Goal: Book appointment/travel/reservation

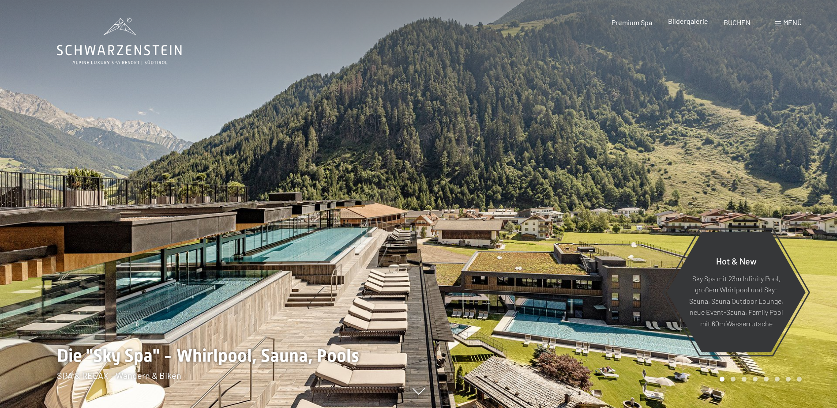
click at [693, 24] on span "Bildergalerie" at bounding box center [688, 21] width 40 height 8
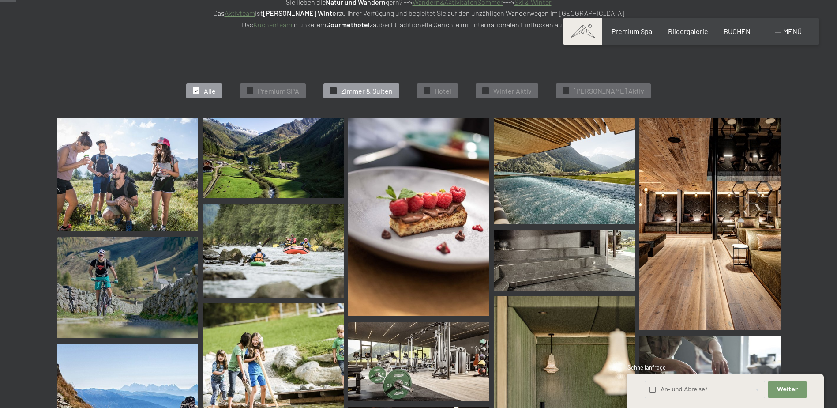
click at [393, 90] on span "Zimmer & Suiten" at bounding box center [367, 91] width 52 height 10
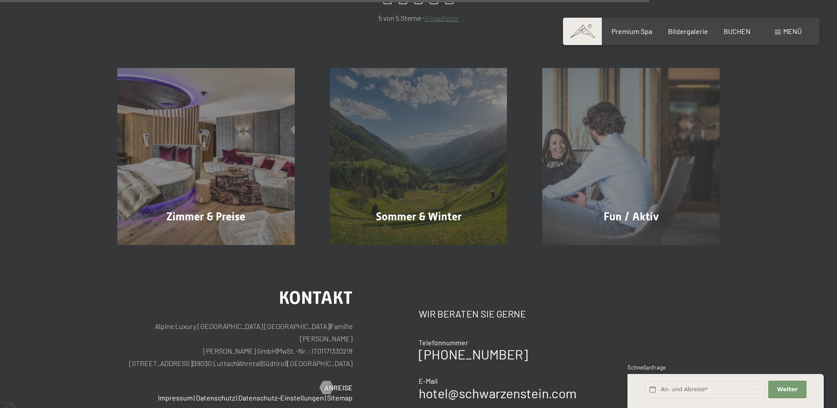
scroll to position [885, 0]
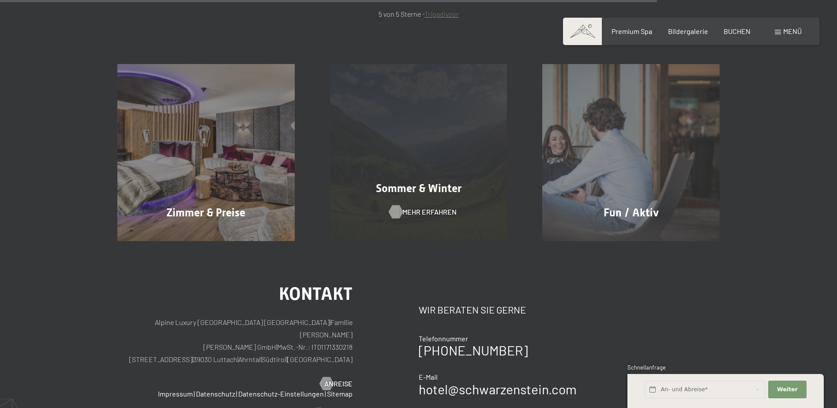
click at [425, 215] on span "Mehr erfahren" at bounding box center [430, 212] width 54 height 10
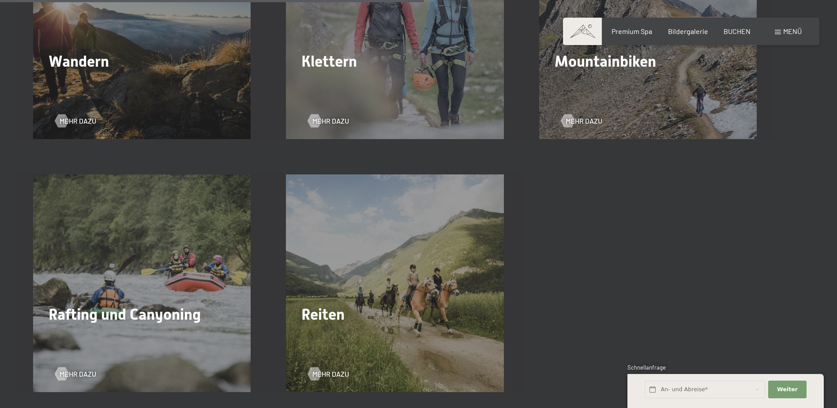
scroll to position [1633, 0]
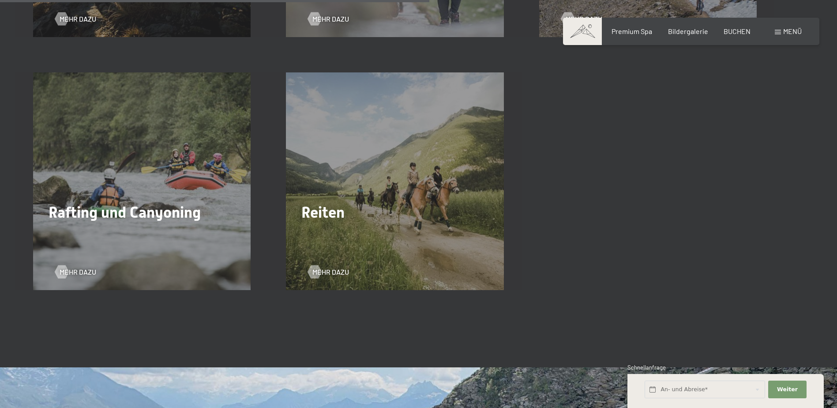
click at [167, 19] on div "Mehr dazu" at bounding box center [141, 12] width 173 height 23
click at [69, 23] on span "Mehr dazu" at bounding box center [86, 19] width 37 height 10
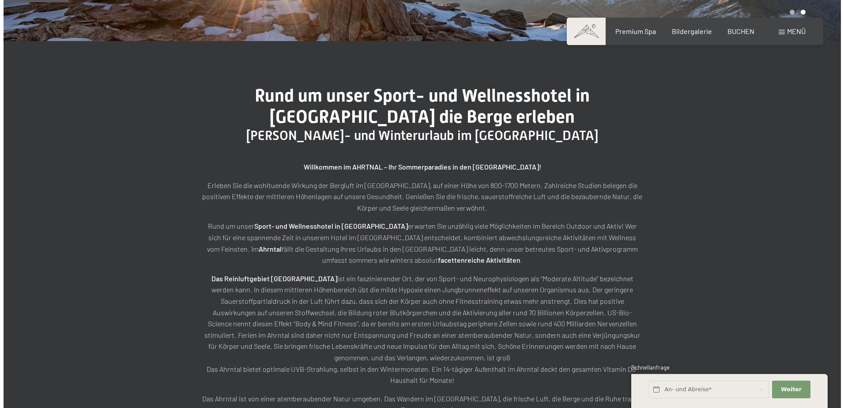
scroll to position [0, 0]
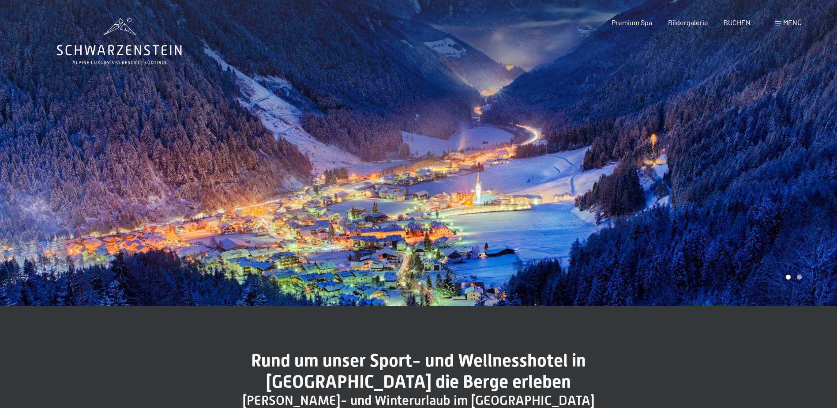
click at [787, 20] on span "Menü" at bounding box center [792, 22] width 19 height 8
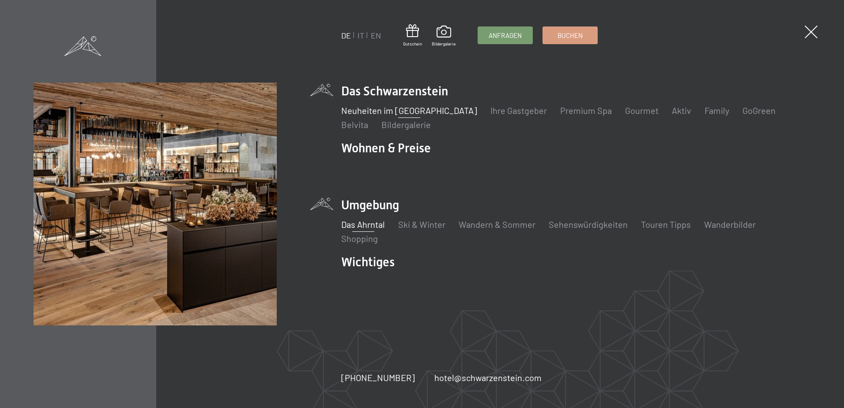
click at [447, 110] on link "Neuheiten im [GEOGRAPHIC_DATA]" at bounding box center [409, 110] width 136 height 11
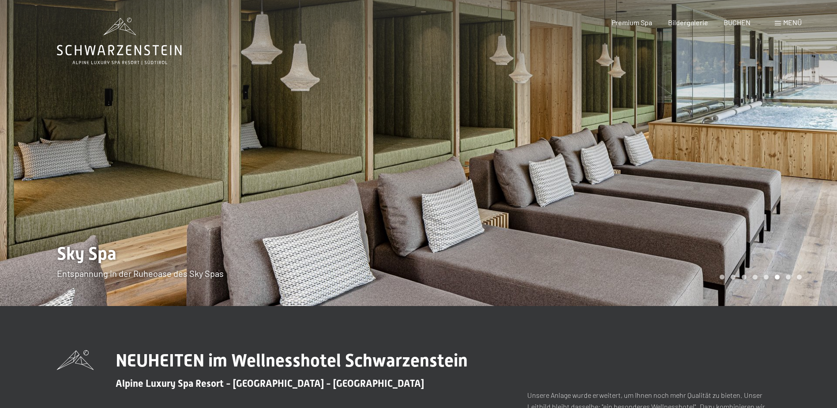
click at [781, 21] on span at bounding box center [778, 23] width 6 height 4
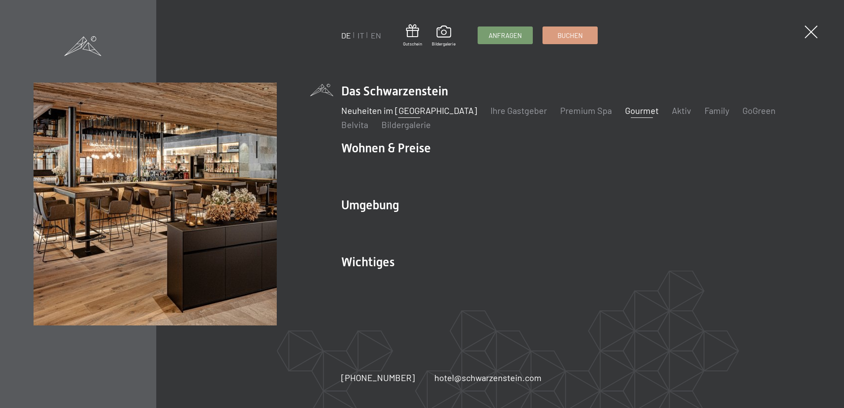
click at [625, 111] on link "Gourmet" at bounding box center [642, 110] width 34 height 11
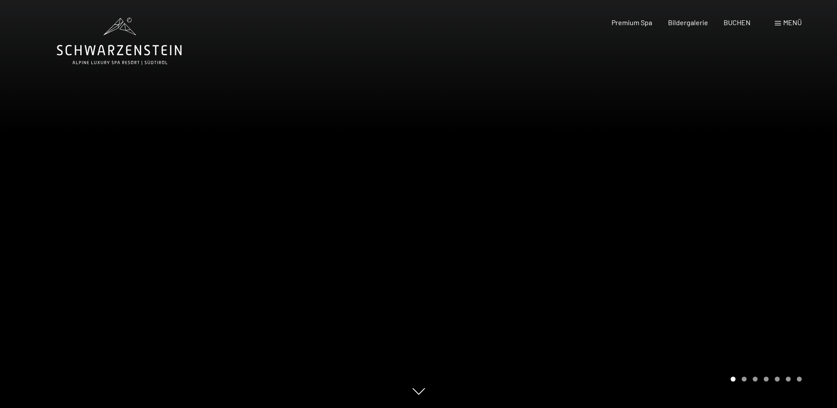
click at [634, 218] on div at bounding box center [628, 204] width 419 height 408
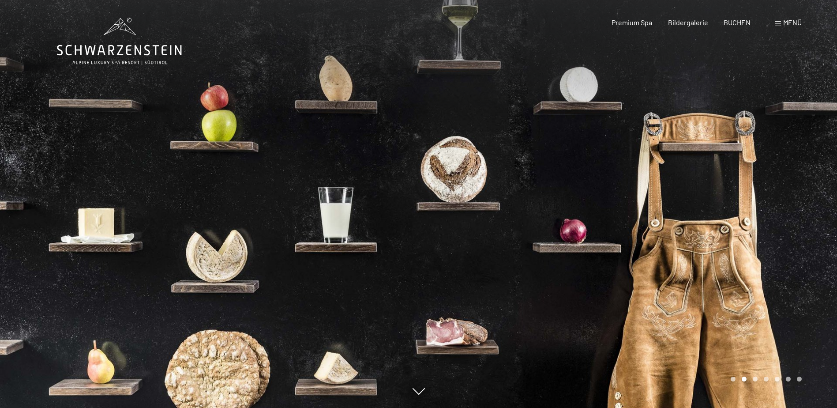
click at [669, 215] on div at bounding box center [628, 204] width 419 height 408
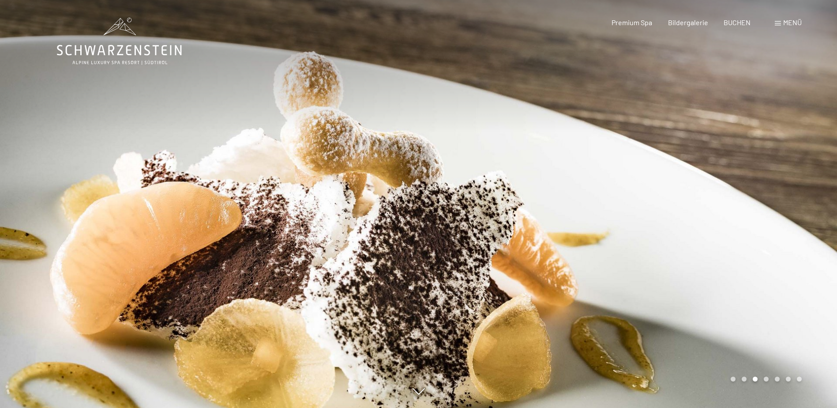
click at [669, 215] on div at bounding box center [628, 204] width 419 height 408
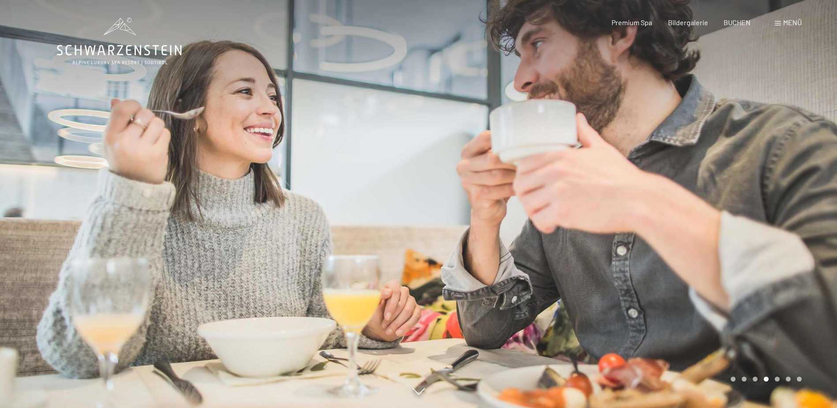
click at [669, 215] on div at bounding box center [628, 204] width 419 height 408
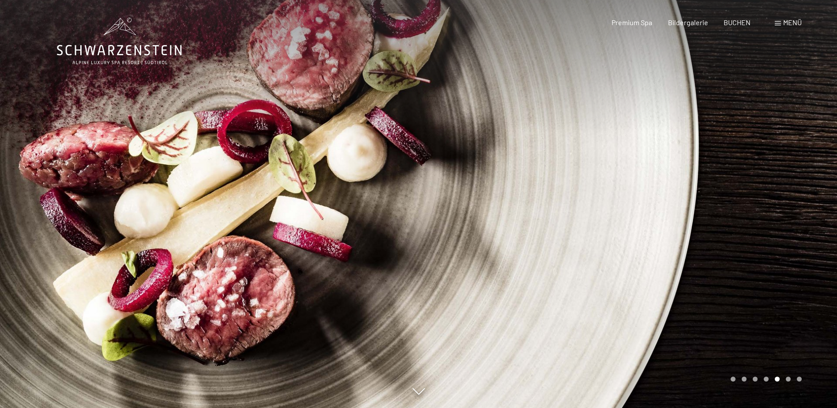
click at [669, 215] on div at bounding box center [628, 204] width 419 height 408
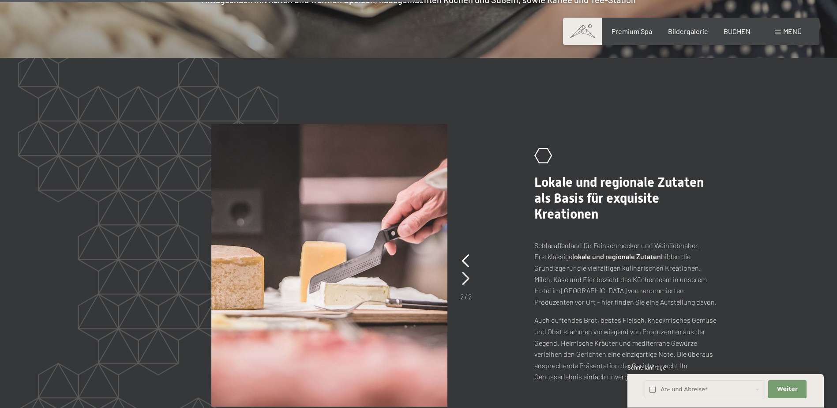
scroll to position [1854, 0]
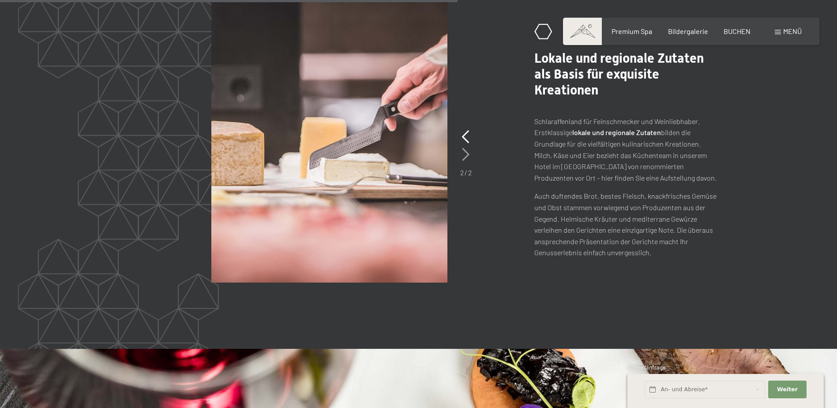
click at [465, 148] on icon at bounding box center [466, 154] width 8 height 13
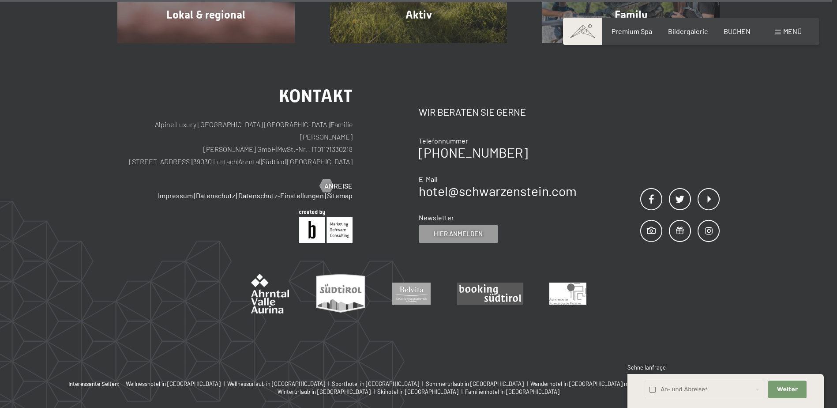
scroll to position [3431, 0]
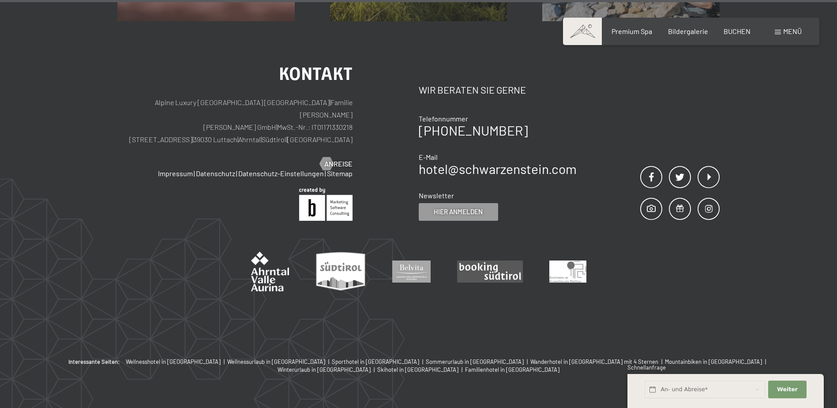
click at [778, 31] on span at bounding box center [778, 32] width 6 height 4
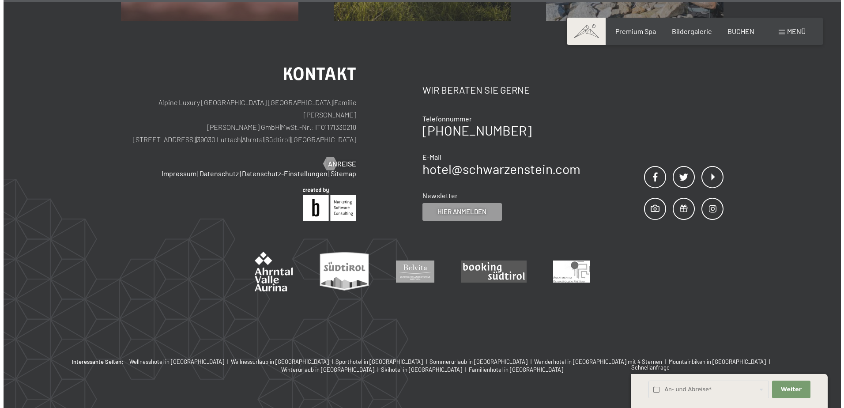
scroll to position [3443, 0]
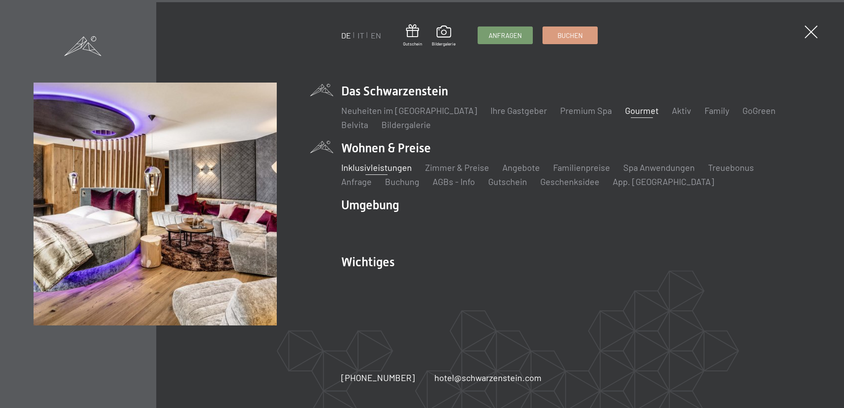
click at [386, 172] on link "Inklusivleistungen" at bounding box center [376, 167] width 71 height 11
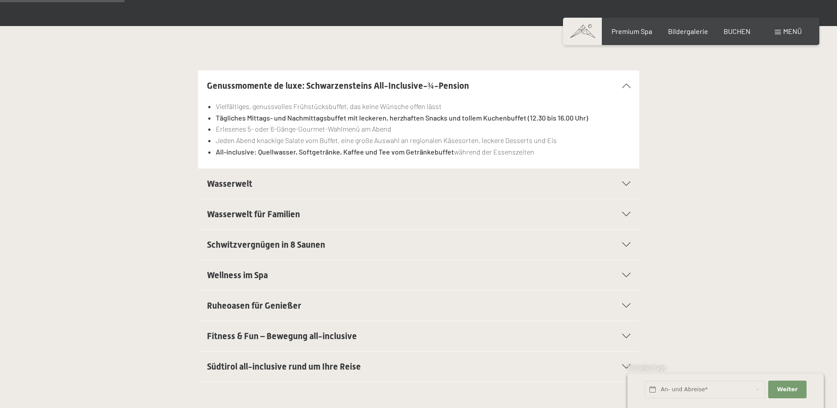
scroll to position [265, 0]
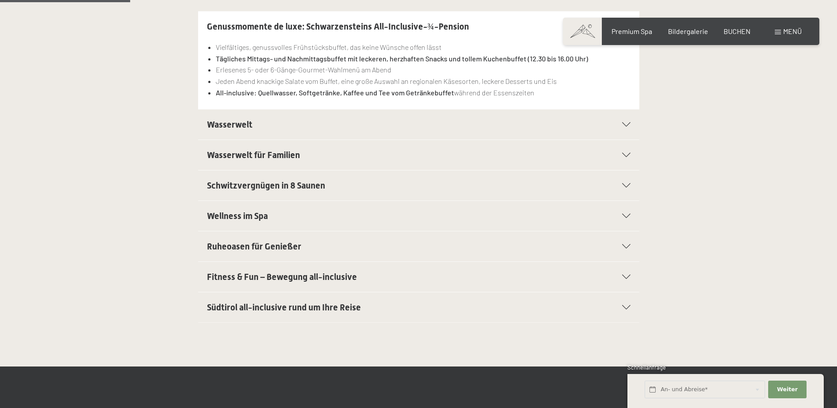
click at [232, 134] on div "Wasserwelt" at bounding box center [419, 124] width 424 height 30
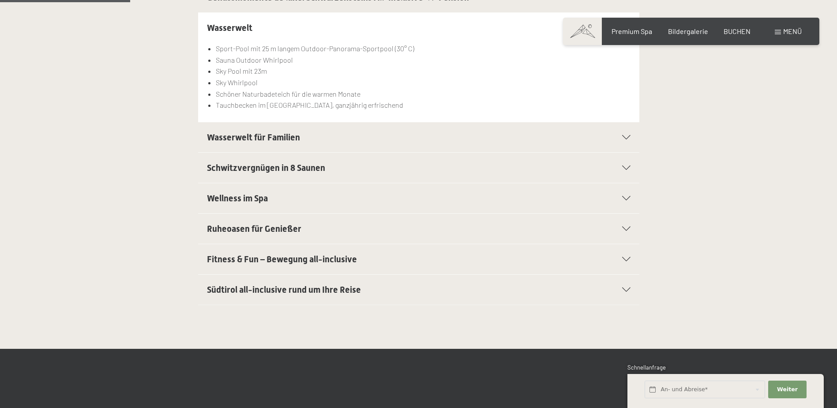
scroll to position [309, 0]
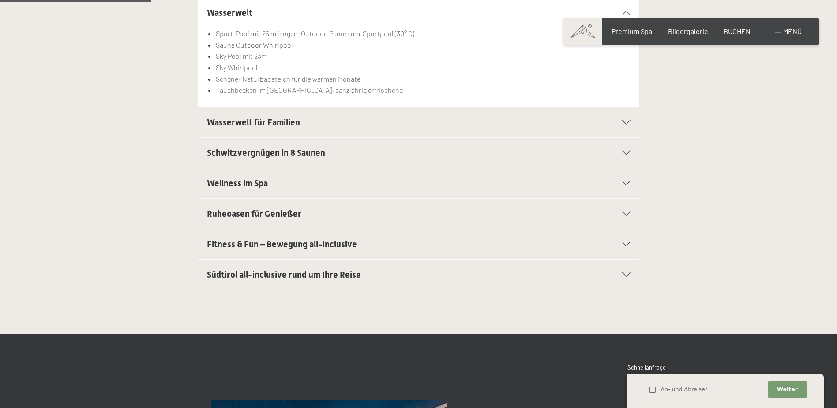
click at [289, 276] on span "Südtirol all-inclusive rund um Ihre Reise" at bounding box center [284, 274] width 154 height 11
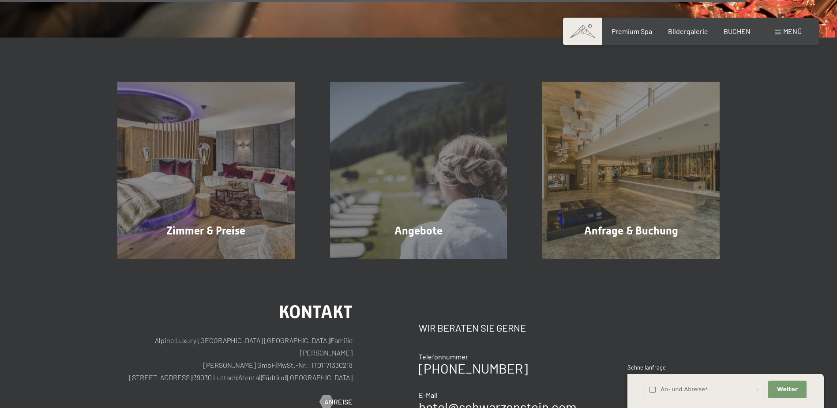
scroll to position [1589, 0]
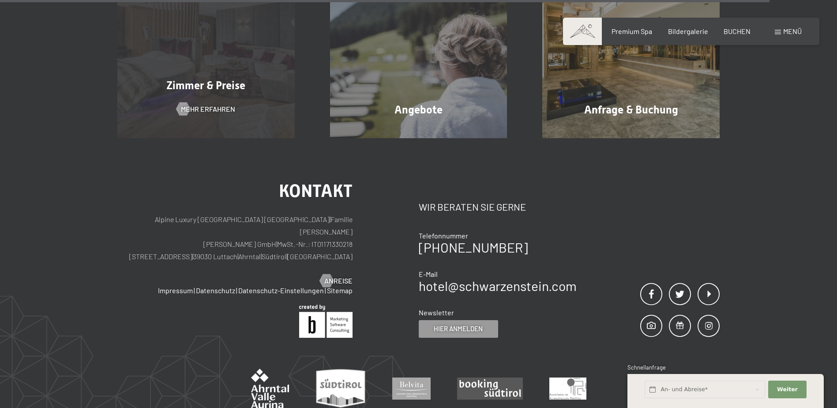
click at [221, 94] on div "Zimmer & Preise Mehr erfahren" at bounding box center [206, 49] width 213 height 177
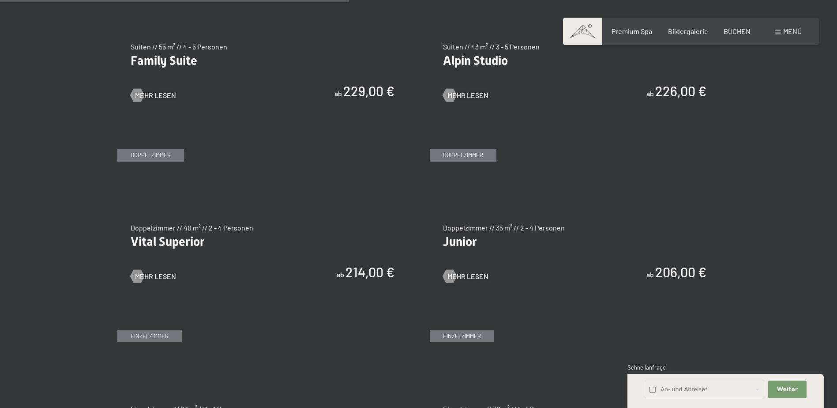
scroll to position [1280, 0]
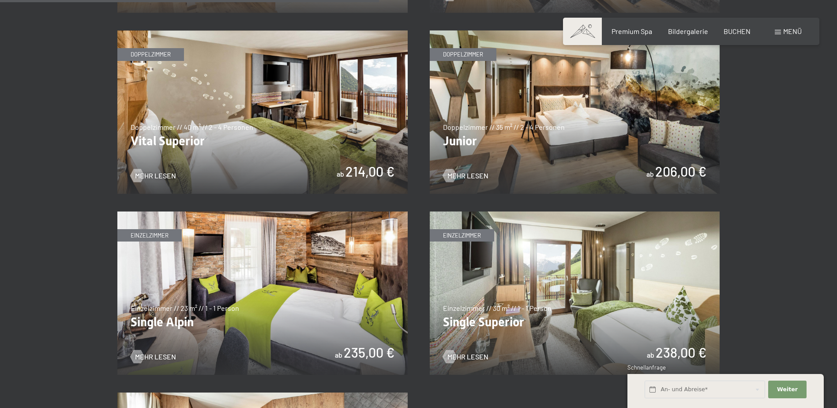
click at [196, 143] on img at bounding box center [262, 111] width 290 height 163
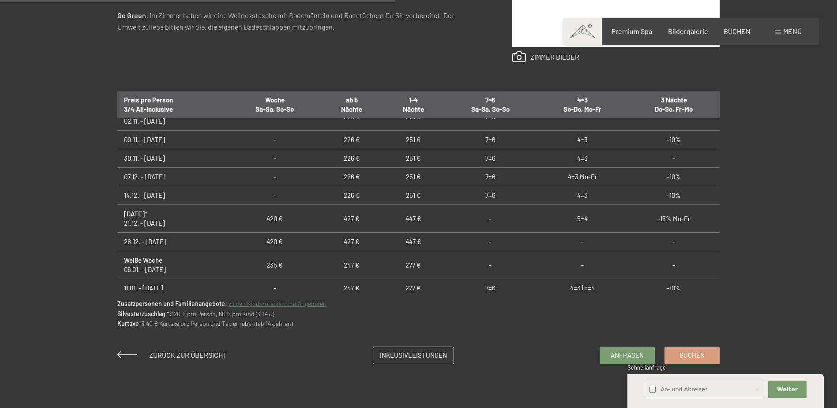
scroll to position [177, 0]
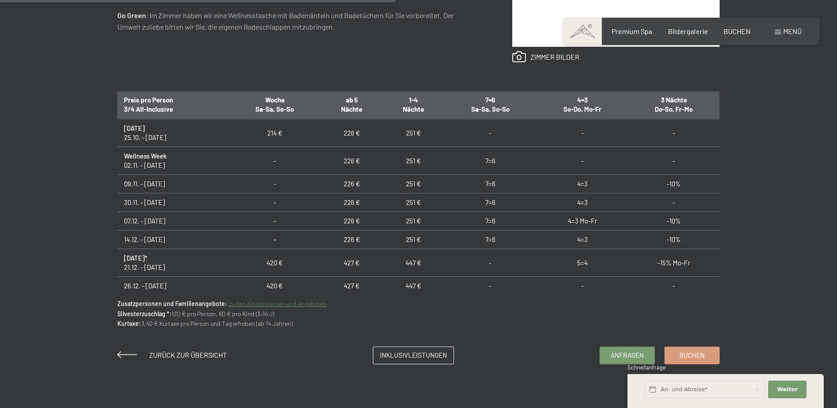
click at [487, 219] on td "7=6" at bounding box center [490, 221] width 92 height 19
click at [719, 392] on input "text" at bounding box center [705, 389] width 121 height 18
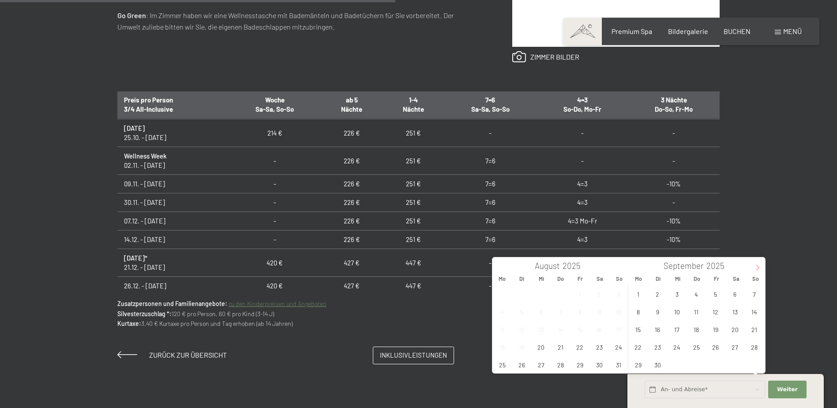
click at [755, 269] on icon at bounding box center [758, 267] width 6 height 6
click at [755, 268] on icon at bounding box center [758, 267] width 6 height 6
click at [739, 333] on span "15" at bounding box center [735, 328] width 17 height 17
click at [734, 343] on span "22" at bounding box center [735, 346] width 17 height 17
type input "Sa. 15.11.2025 - Sa. 22.11.2025"
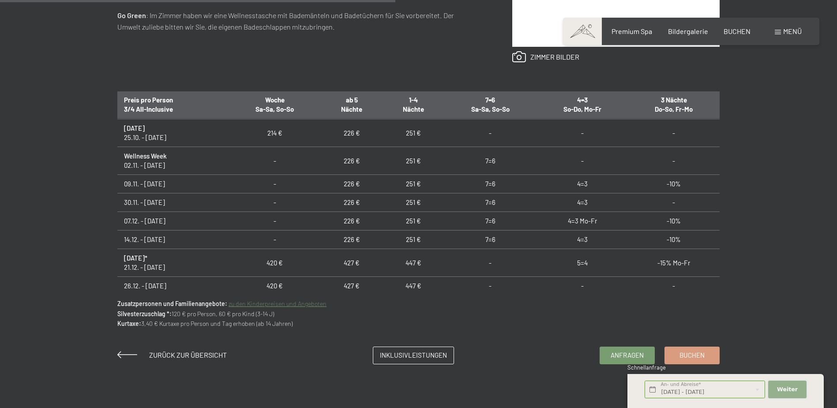
click at [782, 392] on span "Weiter" at bounding box center [787, 389] width 21 height 8
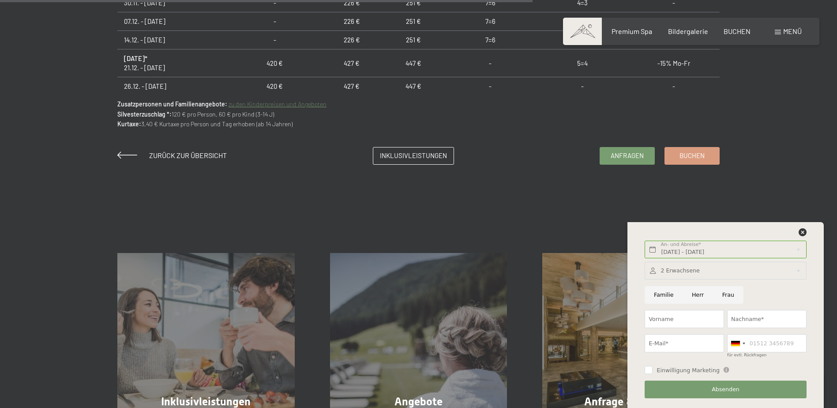
scroll to position [750, 0]
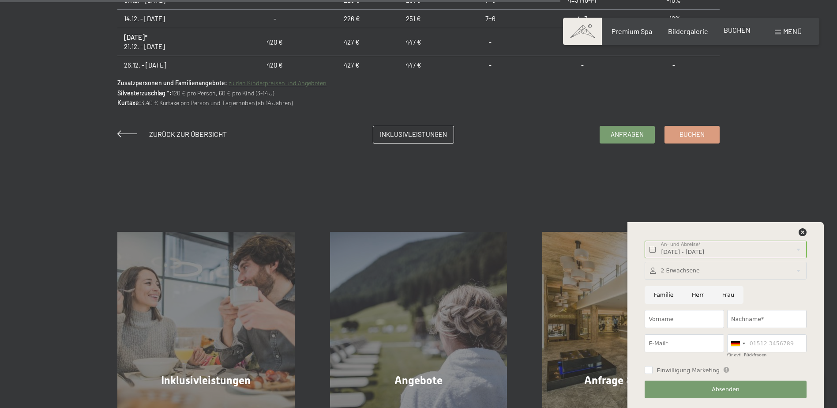
click at [728, 31] on span "BUCHEN" at bounding box center [737, 30] width 27 height 8
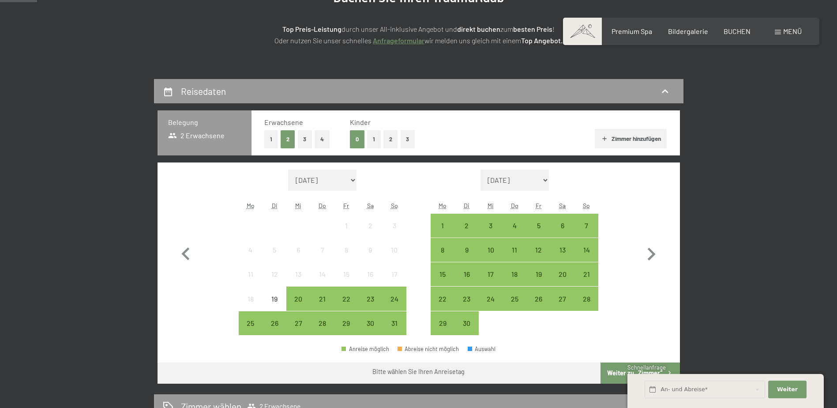
scroll to position [132, 0]
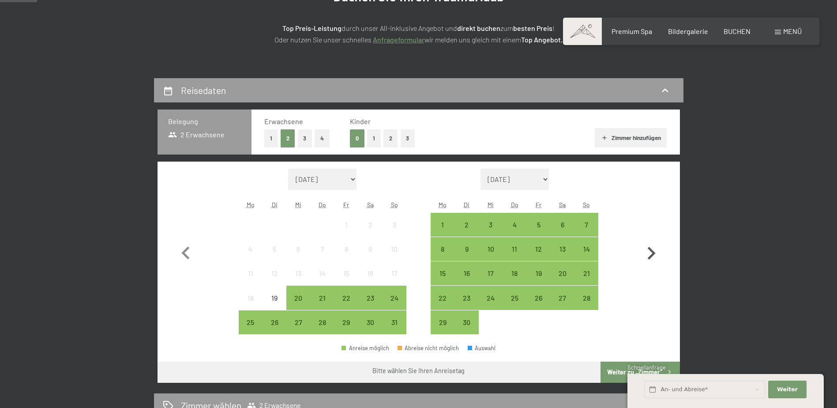
click at [655, 258] on icon "button" at bounding box center [652, 254] width 26 height 26
select select "2025-09-01"
select select "2025-10-01"
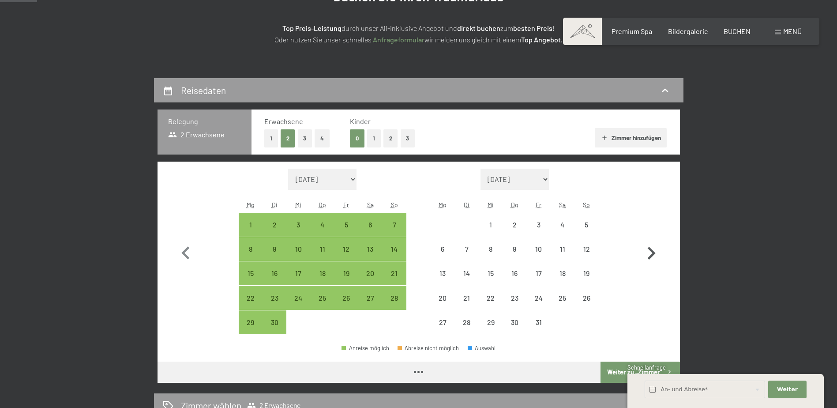
click at [654, 256] on icon "button" at bounding box center [652, 254] width 26 height 26
select select "2025-10-01"
select select "2025-11-01"
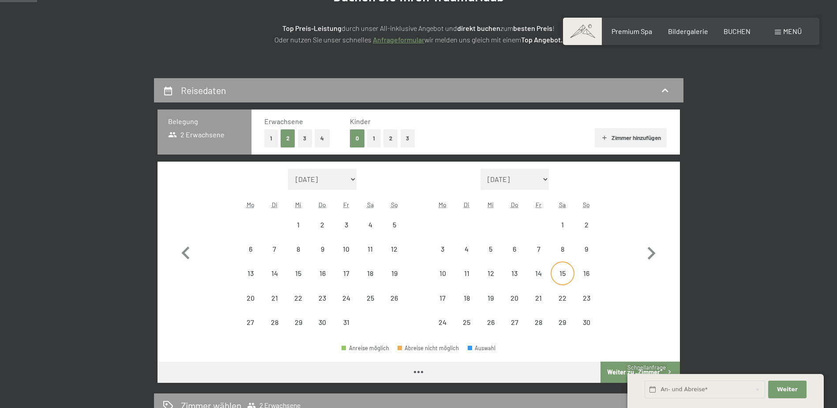
select select "2025-10-01"
select select "2025-11-01"
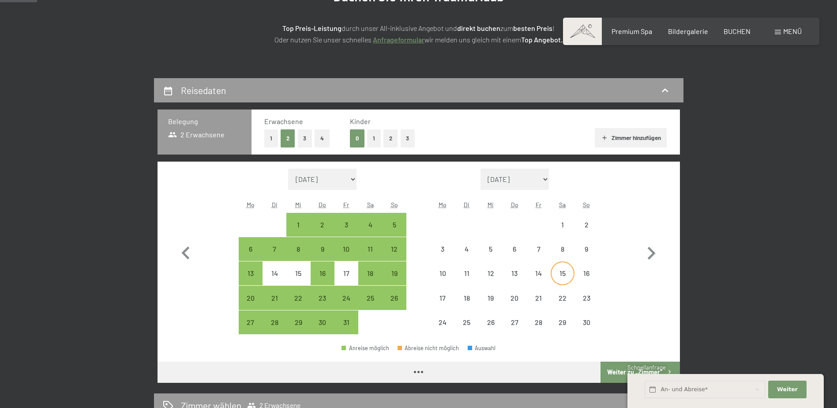
click at [560, 273] on div "15" at bounding box center [563, 281] width 22 height 22
select select "2025-10-01"
select select "2025-11-01"
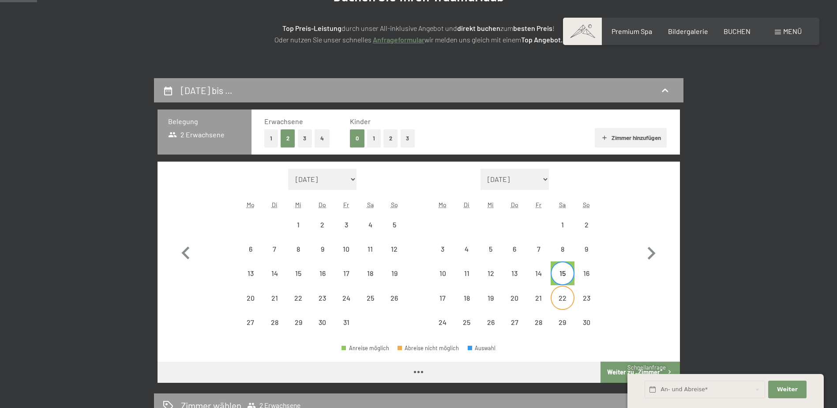
select select "2025-10-01"
select select "2025-11-01"
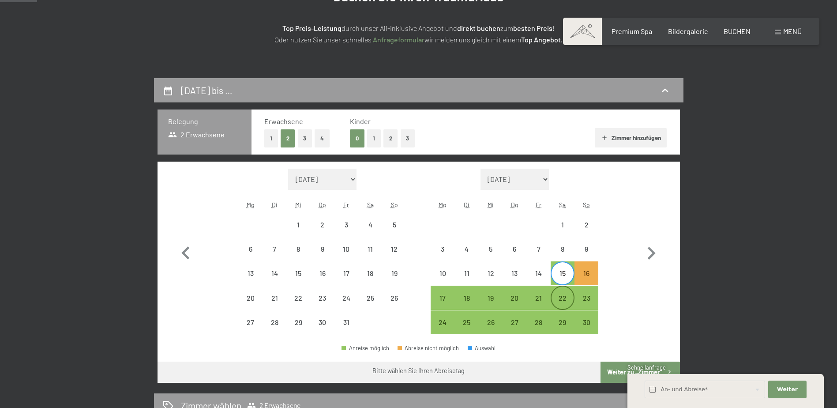
click at [557, 299] on div "22" at bounding box center [563, 305] width 22 height 22
select select "2025-10-01"
select select "2025-11-01"
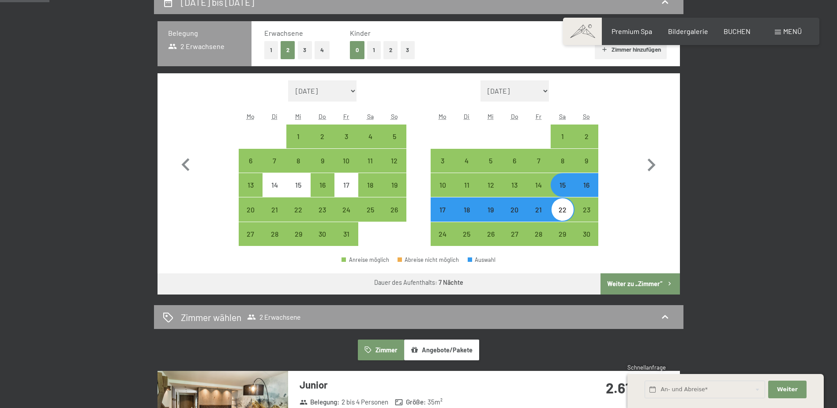
click at [638, 284] on button "Weiter zu „Zimmer“" at bounding box center [640, 283] width 79 height 21
select select "2025-10-01"
select select "2025-11-01"
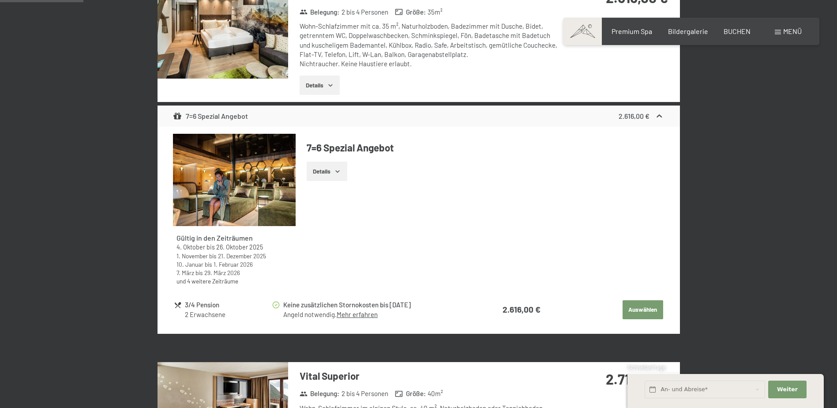
scroll to position [343, 0]
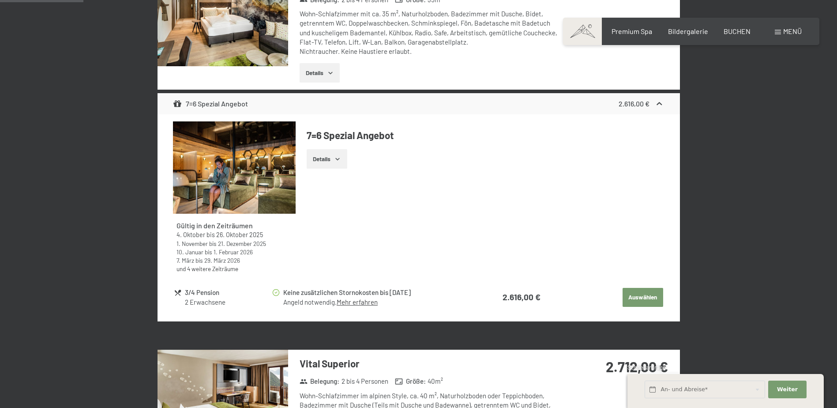
click at [340, 161] on icon "button" at bounding box center [337, 158] width 7 height 7
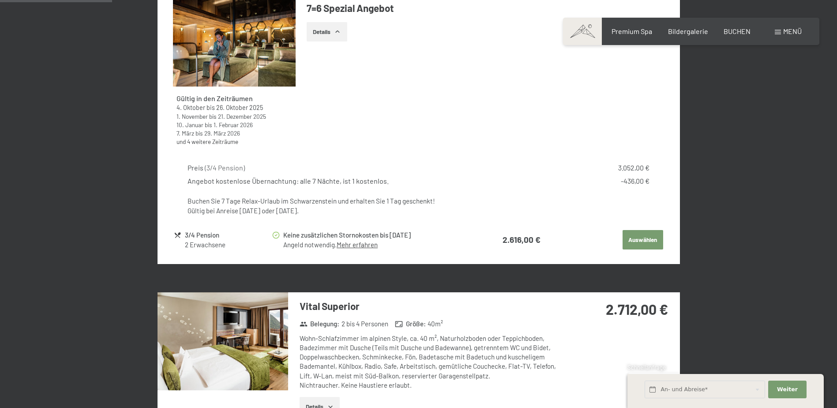
scroll to position [608, 0]
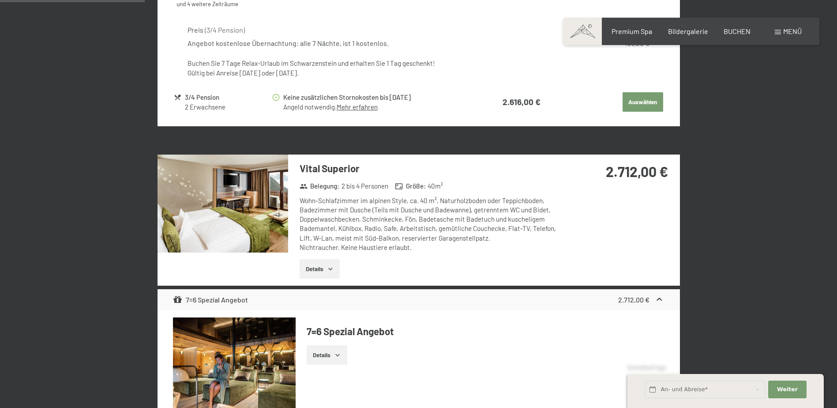
click at [330, 269] on icon "button" at bounding box center [330, 269] width 4 height 2
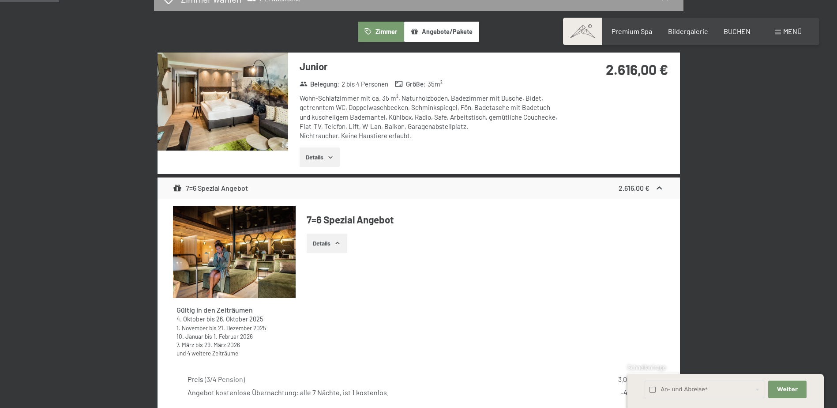
scroll to position [255, 0]
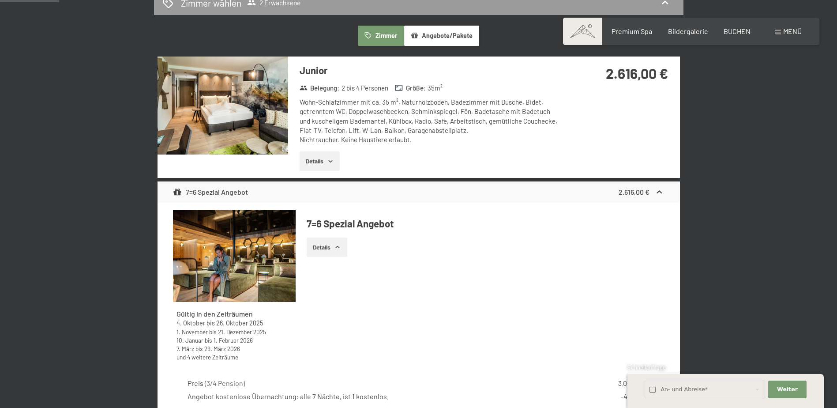
click at [316, 158] on button "Details" at bounding box center [320, 160] width 40 height 19
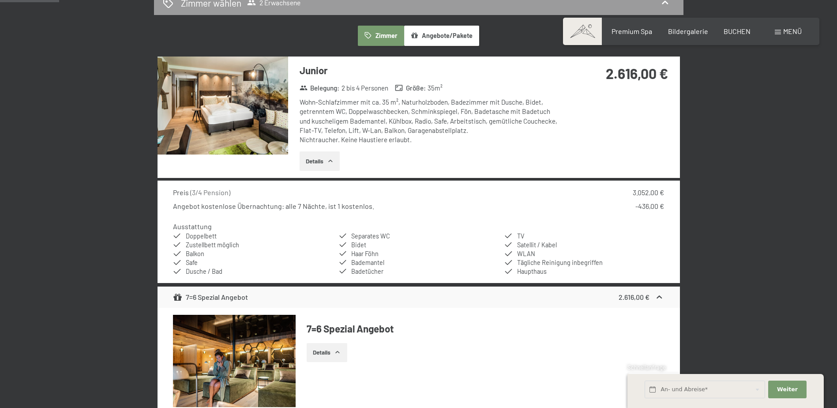
click at [337, 157] on button "Details" at bounding box center [320, 160] width 40 height 19
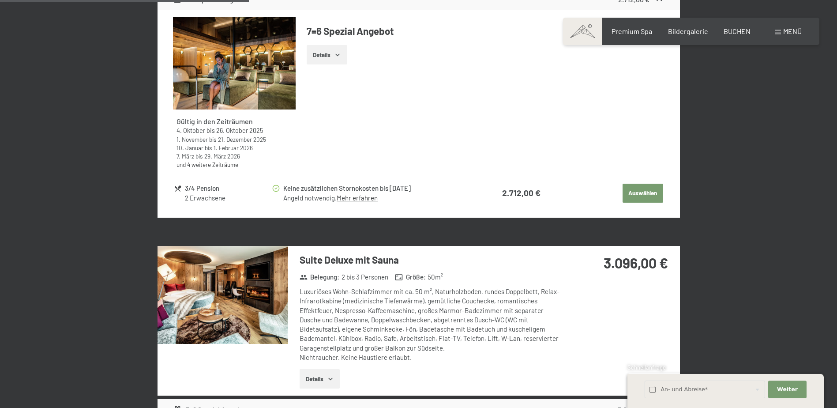
scroll to position [784, 0]
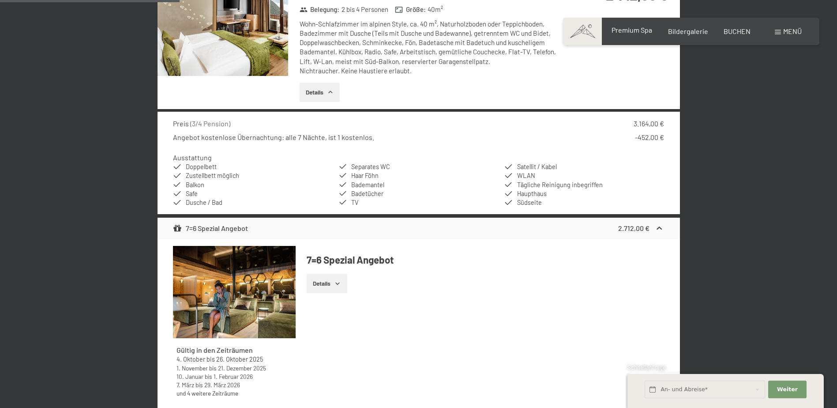
click at [638, 29] on span "Premium Spa" at bounding box center [632, 30] width 41 height 8
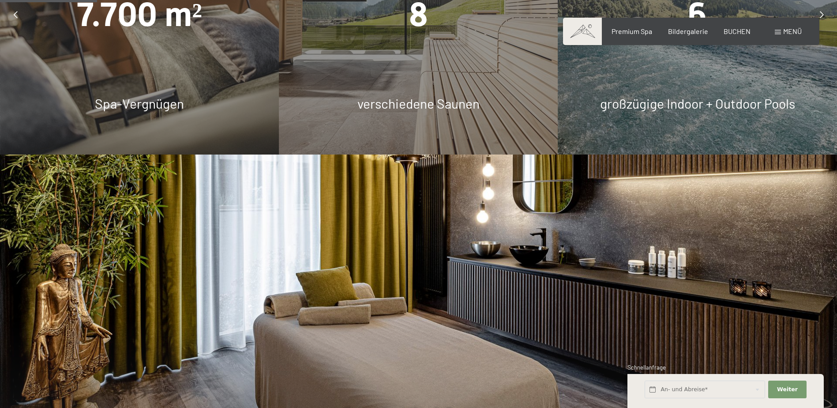
scroll to position [662, 0]
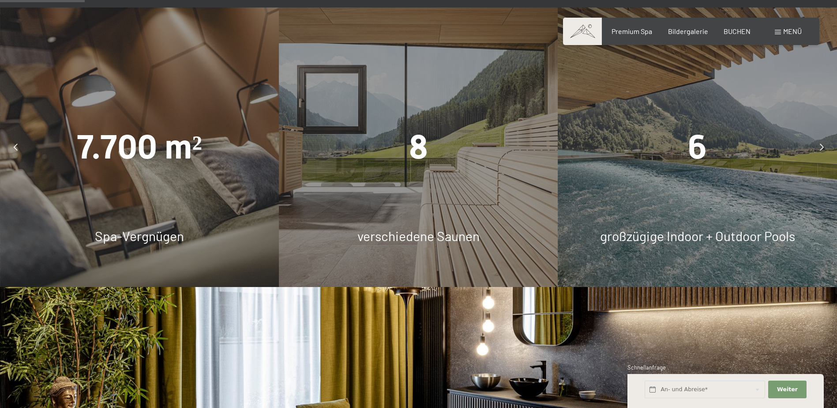
click at [693, 236] on span "großzügige Indoor + Outdoor Pools" at bounding box center [697, 236] width 195 height 16
click at [825, 144] on div at bounding box center [822, 147] width 22 height 22
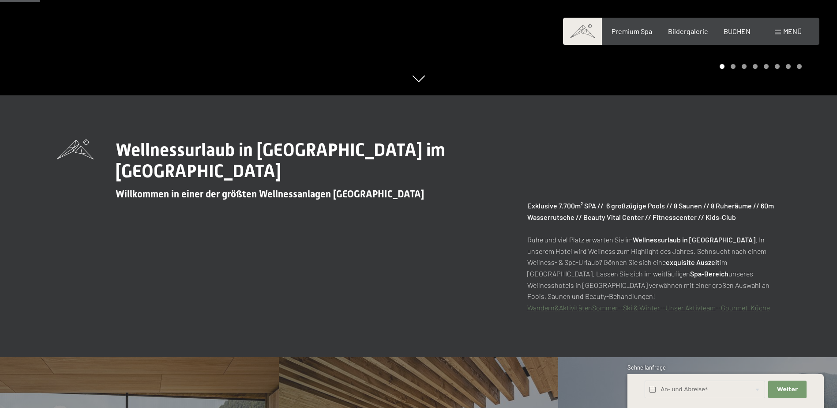
scroll to position [309, 0]
